Goal: Task Accomplishment & Management: Use online tool/utility

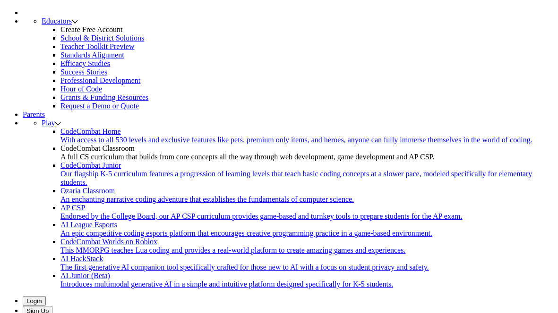
scroll to position [73, 0]
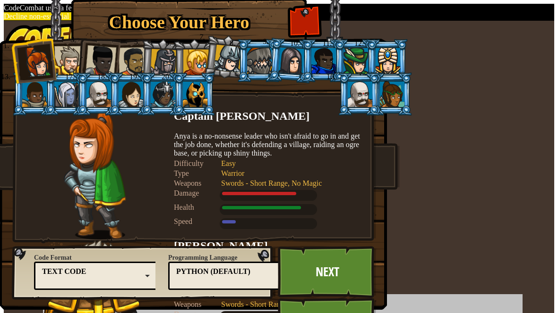
click at [175, 84] on div at bounding box center [163, 94] width 25 height 25
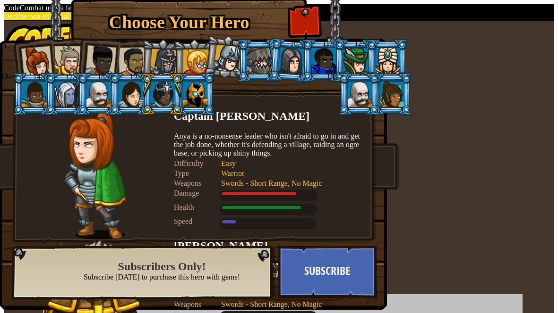
click at [79, 82] on div at bounding box center [66, 94] width 25 height 25
click at [412, 86] on li at bounding box center [391, 94] width 42 height 43
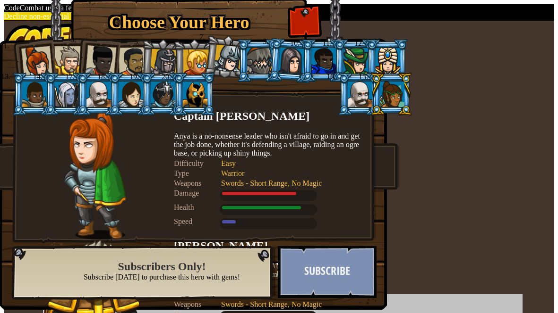
click at [376, 259] on button "Subscribe" at bounding box center [327, 272] width 99 height 52
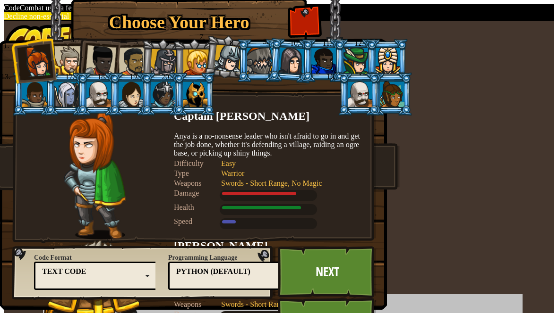
click at [404, 88] on div at bounding box center [392, 94] width 25 height 25
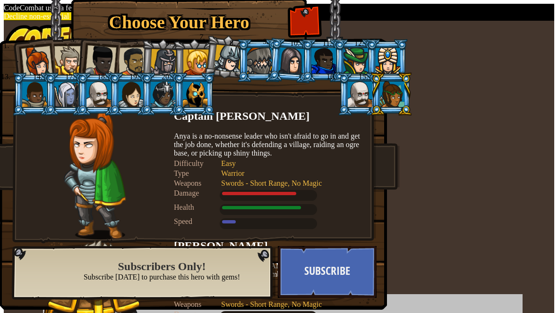
click at [207, 89] on div at bounding box center [195, 94] width 25 height 25
click at [79, 82] on div at bounding box center [66, 94] width 25 height 25
click at [175, 82] on div at bounding box center [163, 94] width 25 height 25
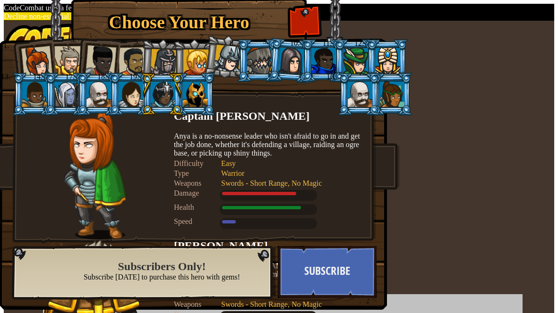
click at [52, 46] on div at bounding box center [36, 61] width 31 height 31
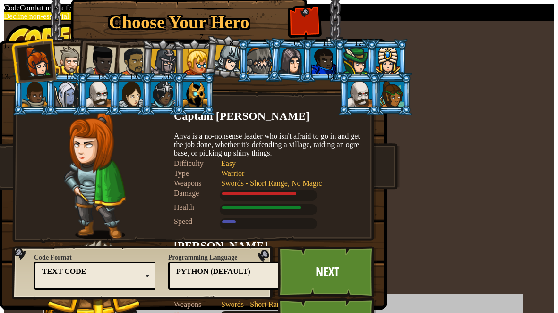
click at [209, 50] on div at bounding box center [195, 62] width 25 height 25
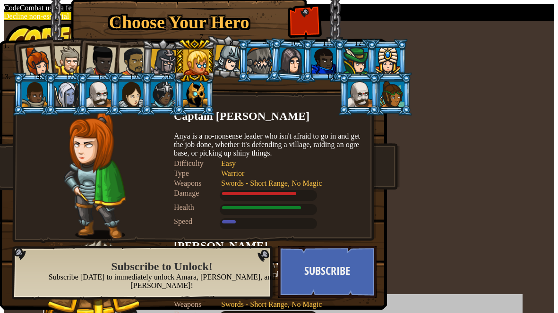
click at [177, 49] on div at bounding box center [163, 62] width 27 height 27
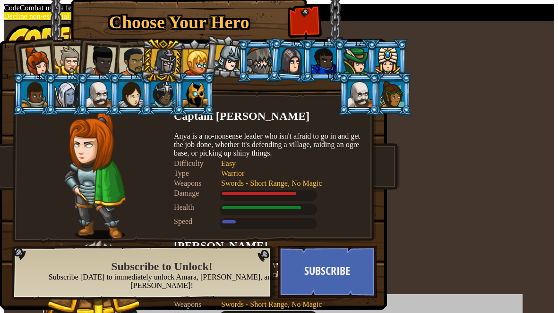
click at [148, 47] on div at bounding box center [132, 61] width 29 height 29
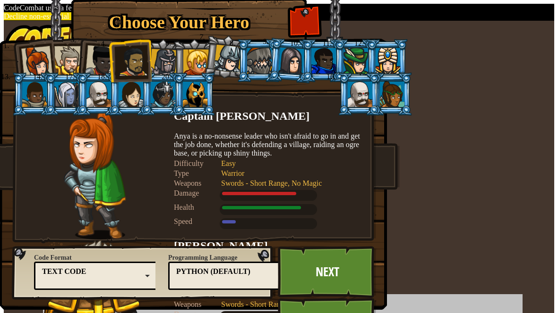
click at [52, 46] on div at bounding box center [36, 61] width 31 height 31
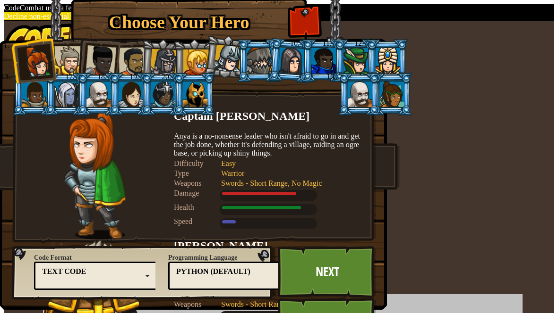
click at [376, 246] on link "Next" at bounding box center [327, 289] width 99 height 86
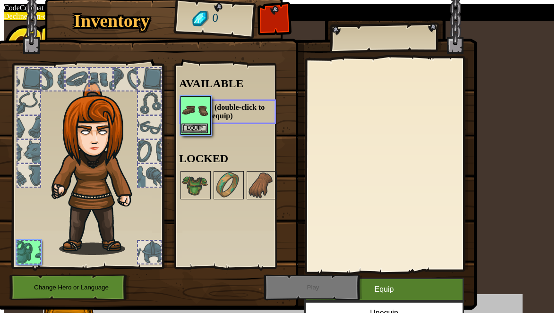
click at [208, 108] on img at bounding box center [194, 110] width 26 height 26
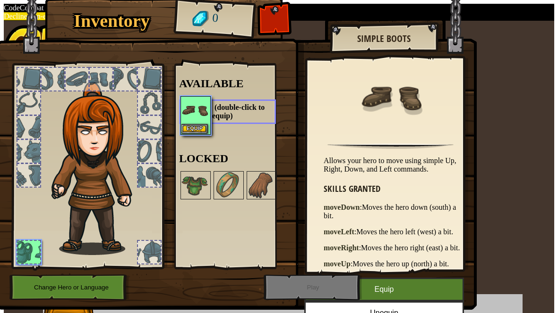
click at [416, 278] on button "Equip" at bounding box center [384, 290] width 160 height 24
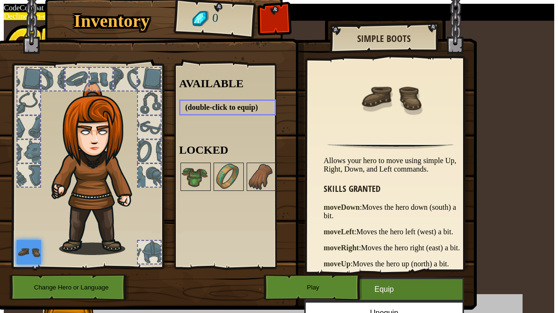
click at [280, 275] on button "Play" at bounding box center [312, 288] width 99 height 26
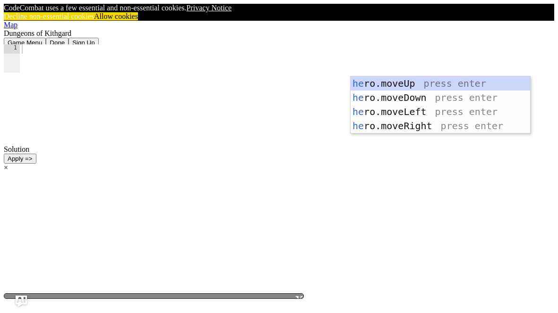
type textarea "her"
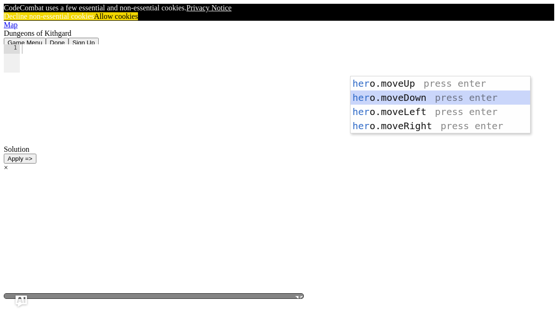
click at [424, 98] on div "her o.moveUp press enter her o.moveDown press enter her o.moveLeft press enter …" at bounding box center [439, 118] width 179 height 85
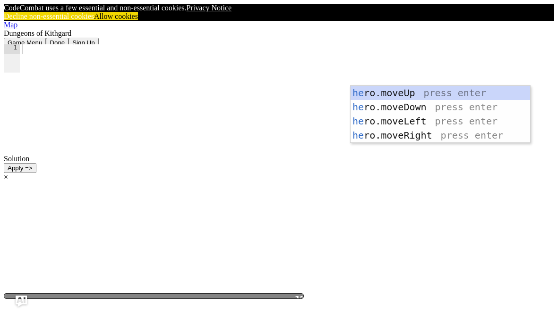
type textarea "her"
click at [441, 123] on div "her o.moveUp press enter her o.moveDown press enter her o.moveLeft press enter …" at bounding box center [439, 128] width 179 height 85
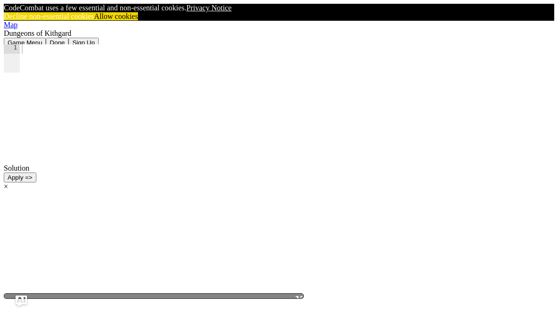
scroll to position [4, 0]
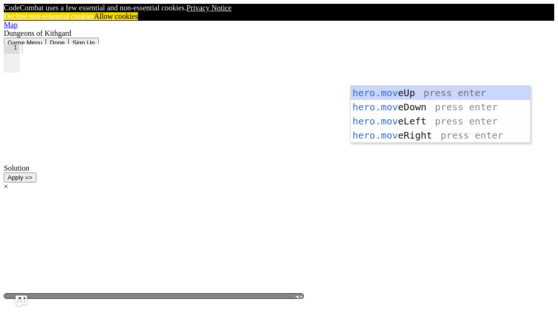
type textarea "hero.move"
click at [442, 134] on div "hero.move Up press enter hero.move Down press enter hero.move Left press enter …" at bounding box center [439, 128] width 179 height 85
